Goal: Information Seeking & Learning: Learn about a topic

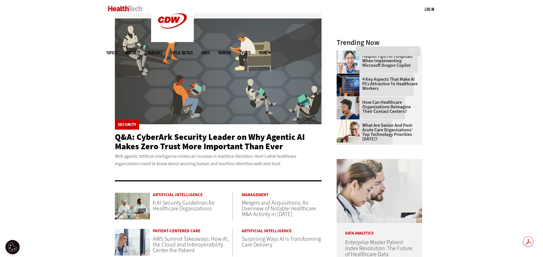
scroll to position [142, 0]
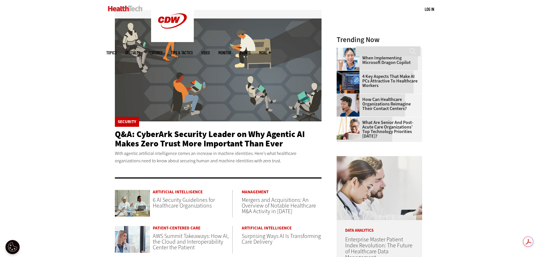
click at [476, 136] on div "Become an Insider Sign up today to receive premium content! Sign Up MENU Log in…" at bounding box center [271, 217] width 543 height 719
click at [475, 140] on div "Become an Insider Sign up today to receive premium content! Sign Up MENU Log in…" at bounding box center [271, 217] width 543 height 719
click at [471, 148] on div "Become an Insider Sign up today to receive premium content! Sign Up MENU Log in…" at bounding box center [271, 217] width 543 height 719
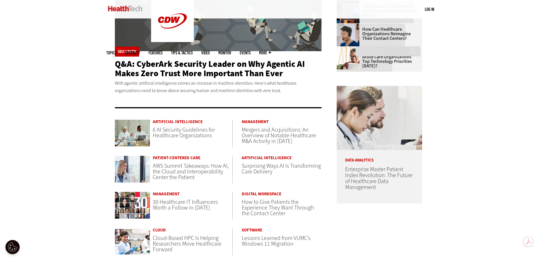
scroll to position [228, 0]
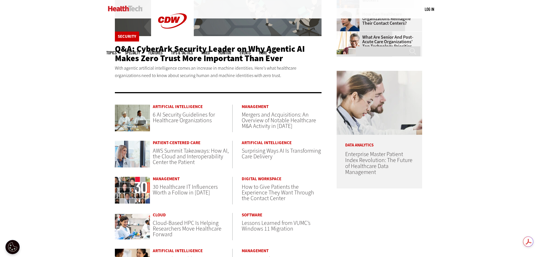
click at [459, 152] on div "Become an Insider Sign up today to receive premium content! Sign Up MENU Log in…" at bounding box center [271, 131] width 543 height 719
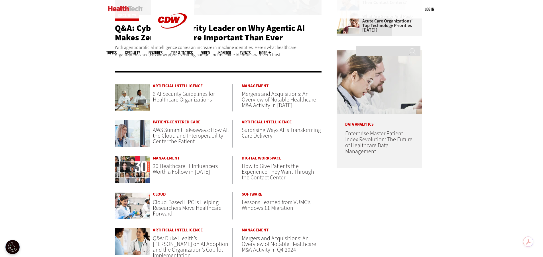
scroll to position [285, 0]
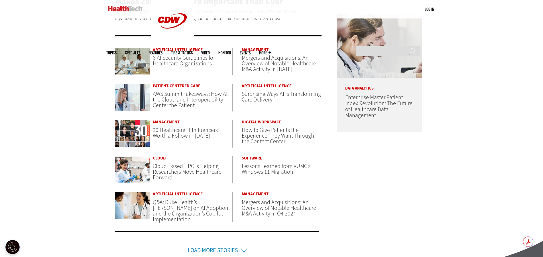
click at [444, 206] on div "Become an Insider Sign up today to receive premium content! Sign Up MENU Log in…" at bounding box center [271, 74] width 543 height 719
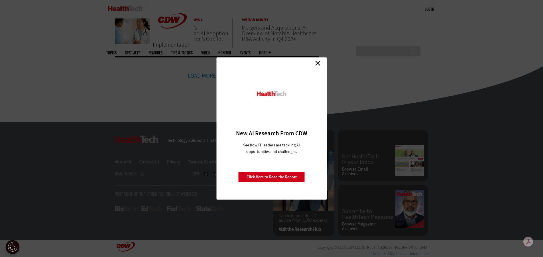
scroll to position [461, 0]
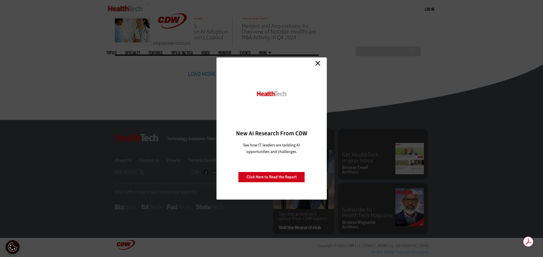
click at [317, 66] on link "Close" at bounding box center [317, 63] width 9 height 9
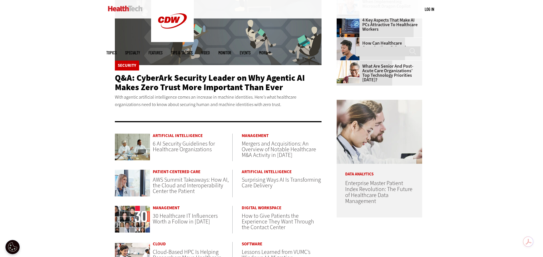
scroll to position [199, 0]
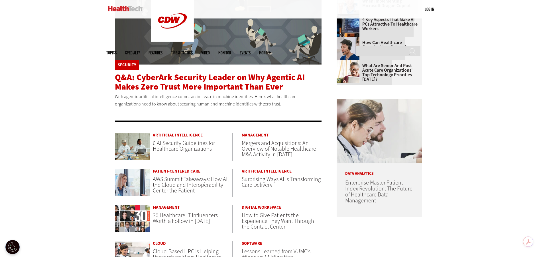
click at [180, 82] on span "Q&A: CyberArk Security Leader on Why Agentic AI Makes Zero Trust More Important…" at bounding box center [210, 82] width 190 height 21
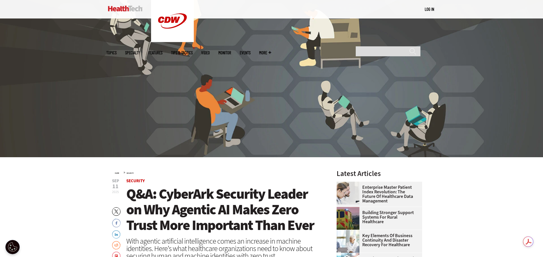
scroll to position [28, 0]
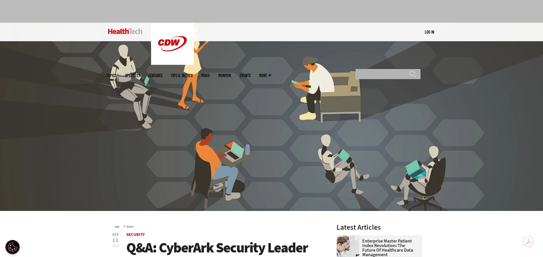
click at [380, 69] on input "Search" at bounding box center [387, 74] width 65 height 10
type input "**********"
click at [409, 71] on input "******" at bounding box center [412, 76] width 7 height 11
